Goal: Task Accomplishment & Management: Manage account settings

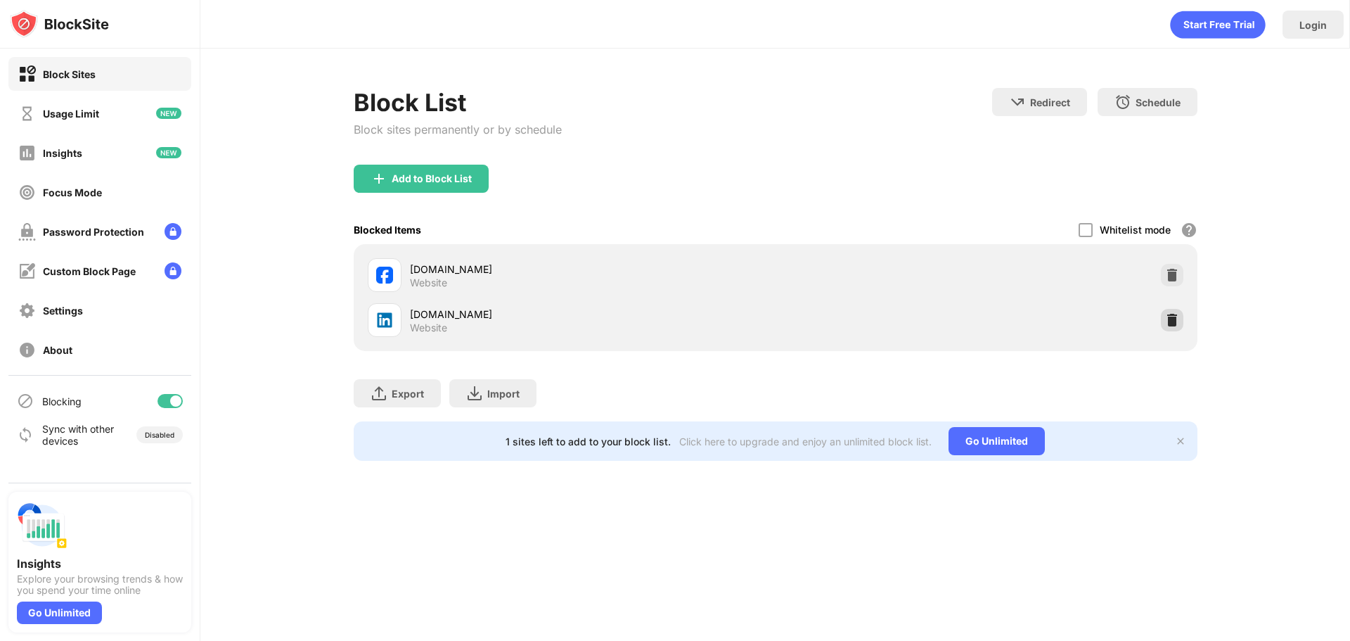
click at [1169, 316] on img at bounding box center [1172, 320] width 14 height 14
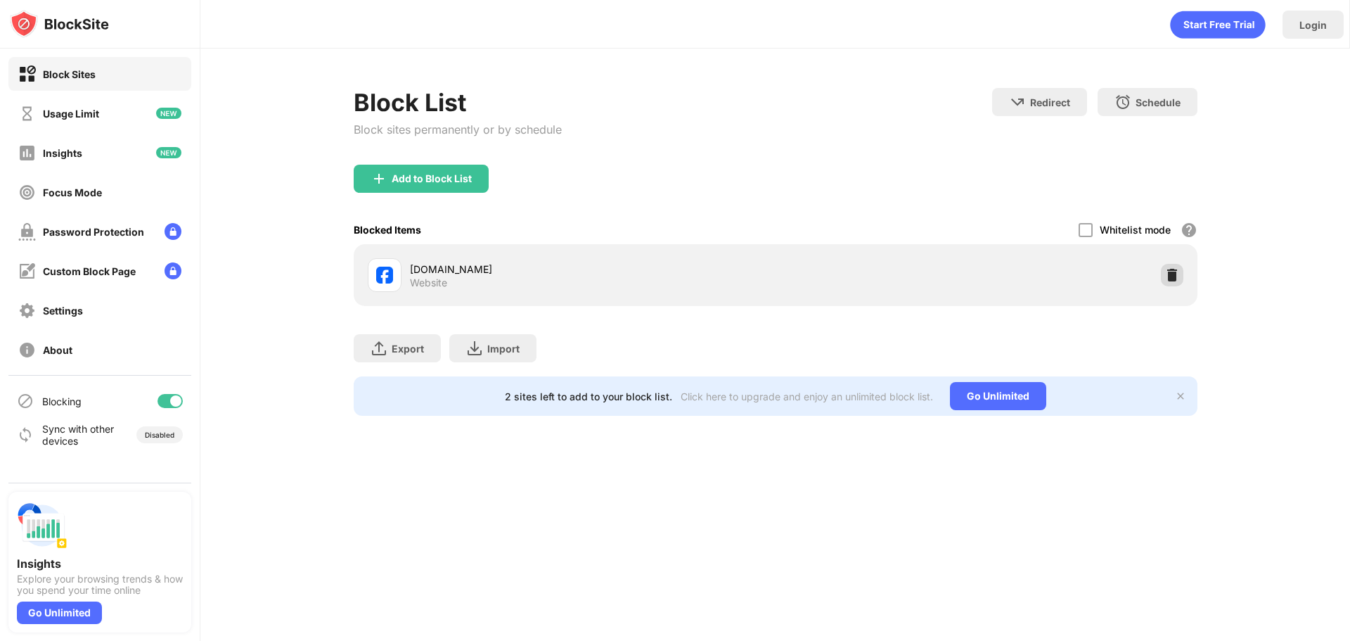
click at [1171, 277] on img at bounding box center [1172, 275] width 14 height 14
